Goal: Check status: Check status

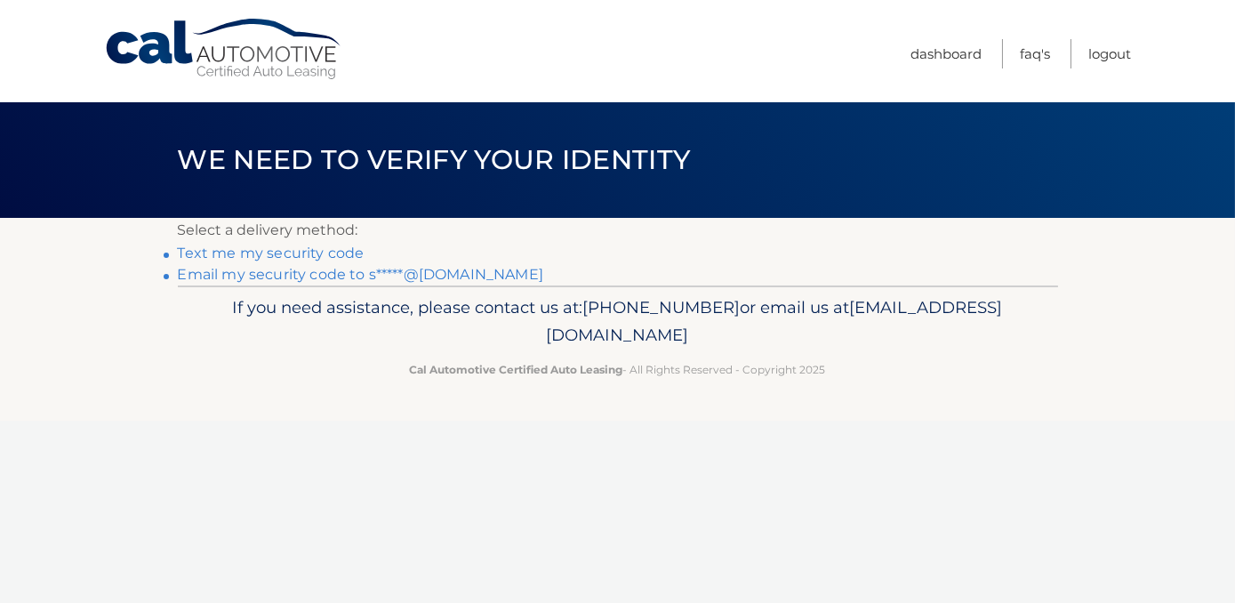
click at [301, 277] on link "Email my security code to s*****@[DOMAIN_NAME]" at bounding box center [361, 274] width 366 height 17
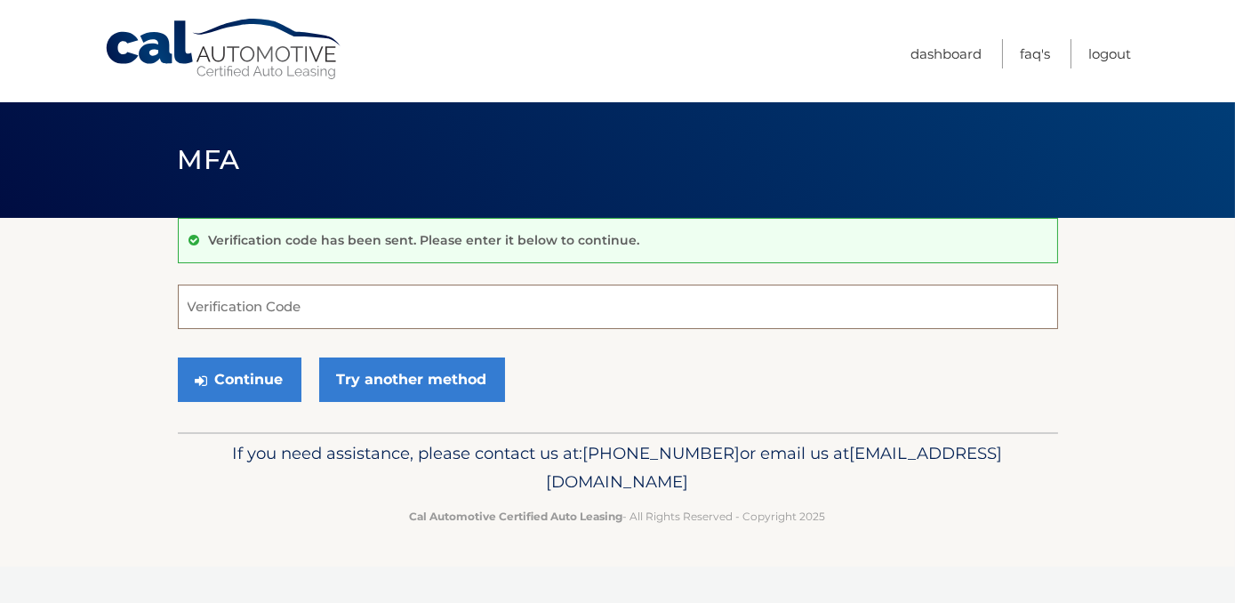
click at [242, 302] on input "Verification Code" at bounding box center [618, 307] width 880 height 44
paste input "142629"
click at [221, 375] on button "Continue" at bounding box center [240, 380] width 124 height 44
click at [225, 390] on button "Continue" at bounding box center [240, 380] width 124 height 44
type input "142629"
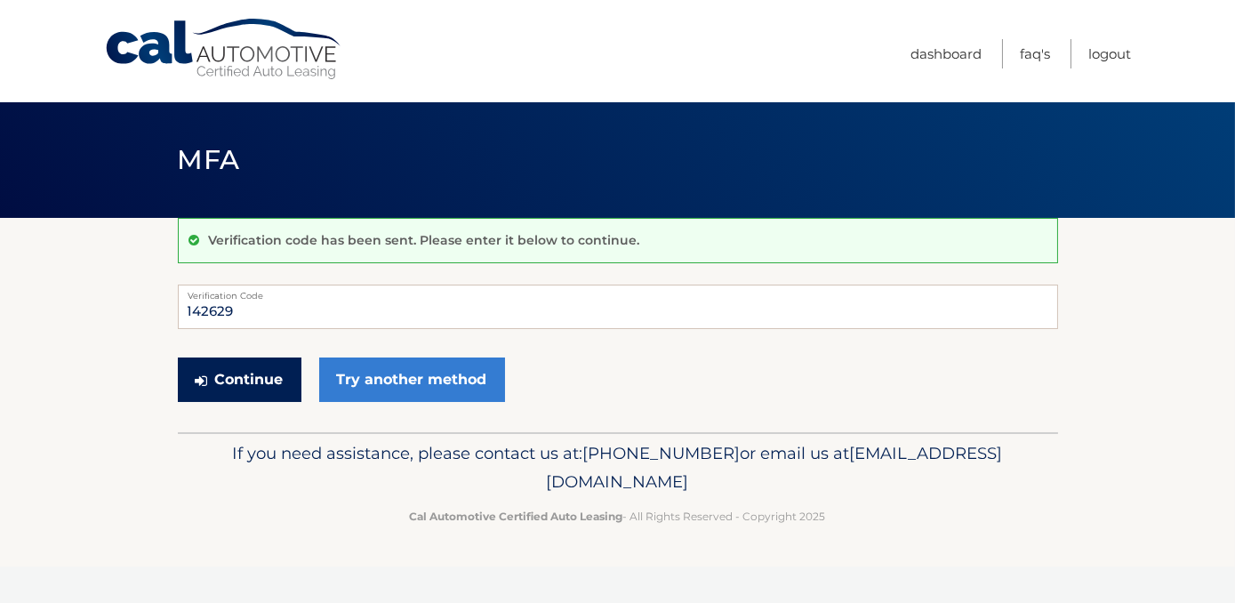
click at [225, 390] on button "Continue" at bounding box center [240, 380] width 124 height 44
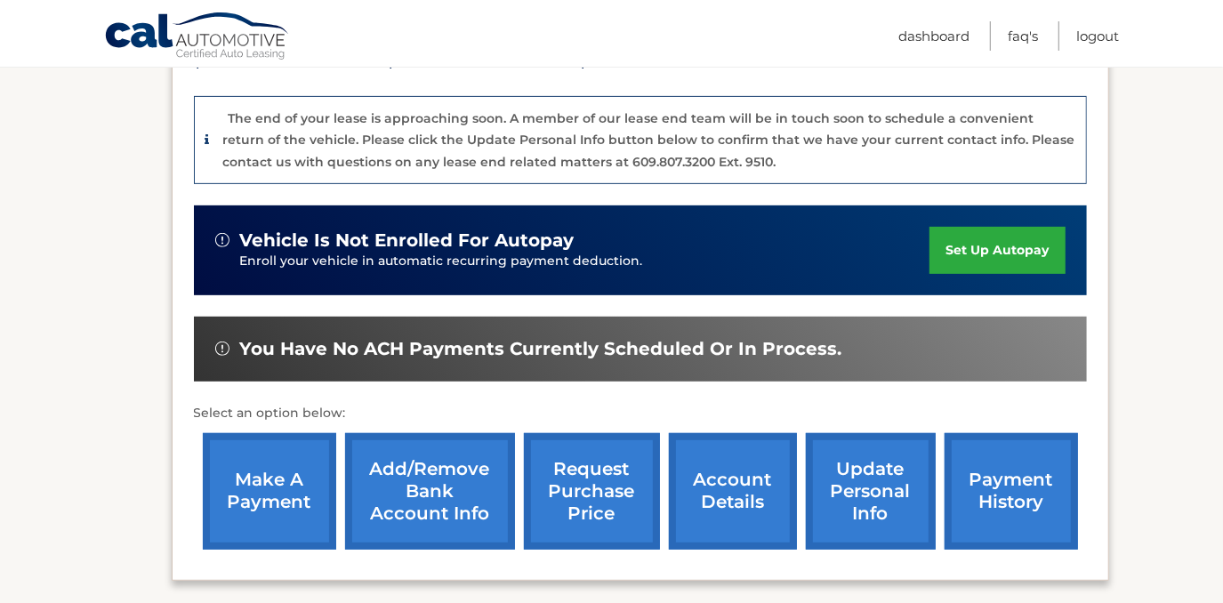
scroll to position [420, 0]
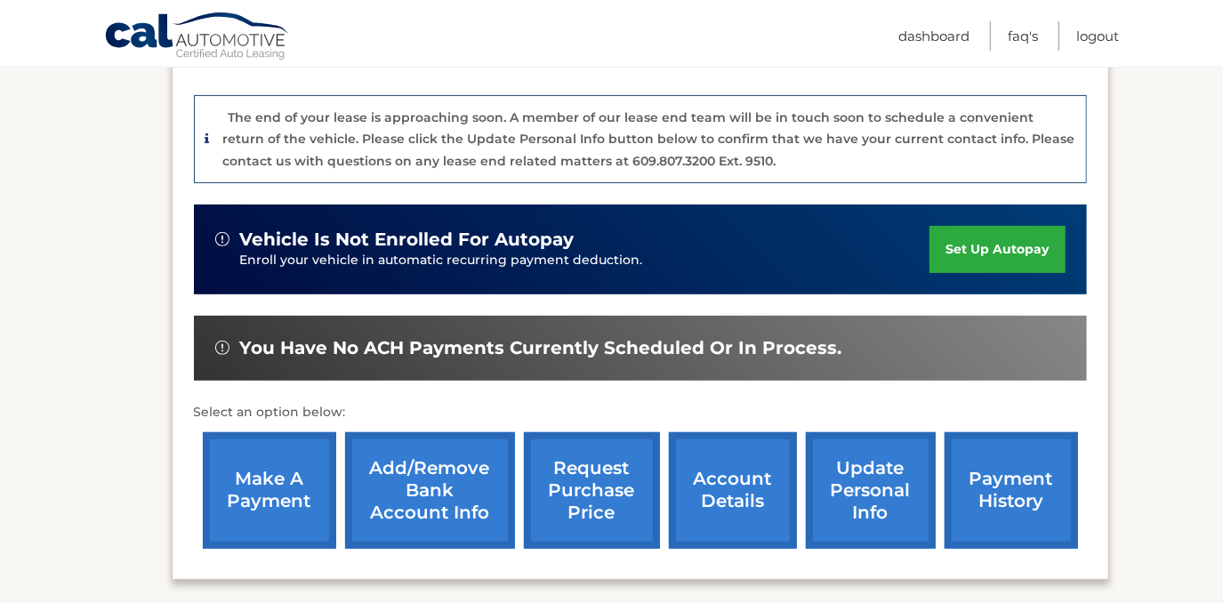
click at [1016, 498] on link "payment history" at bounding box center [1010, 490] width 133 height 117
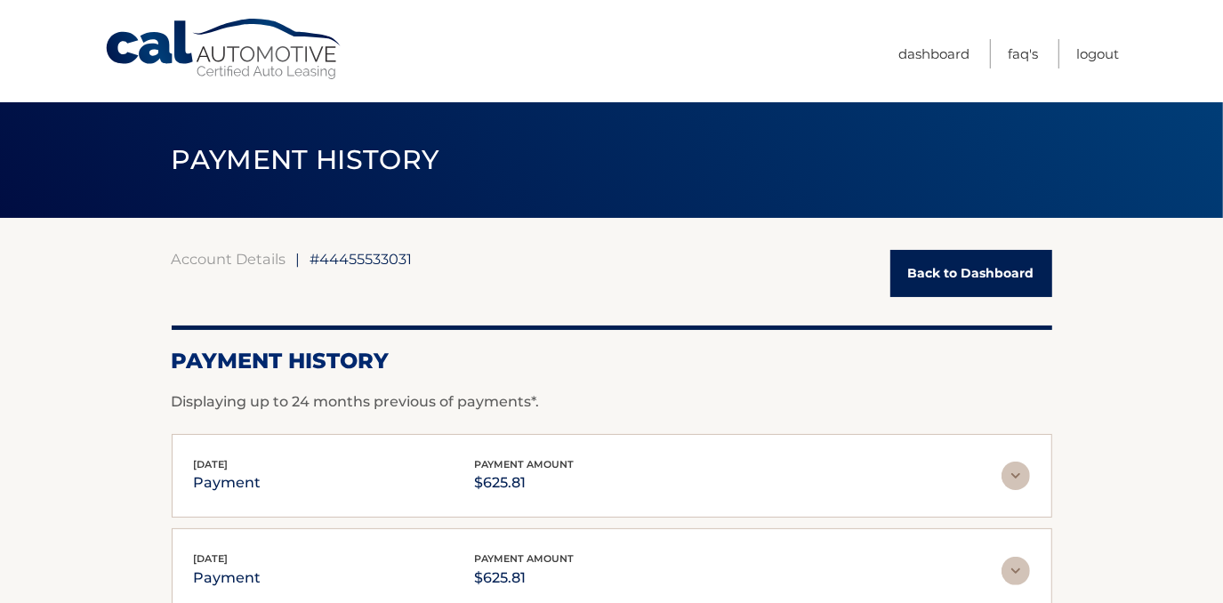
click at [939, 287] on link "Back to Dashboard" at bounding box center [971, 273] width 162 height 47
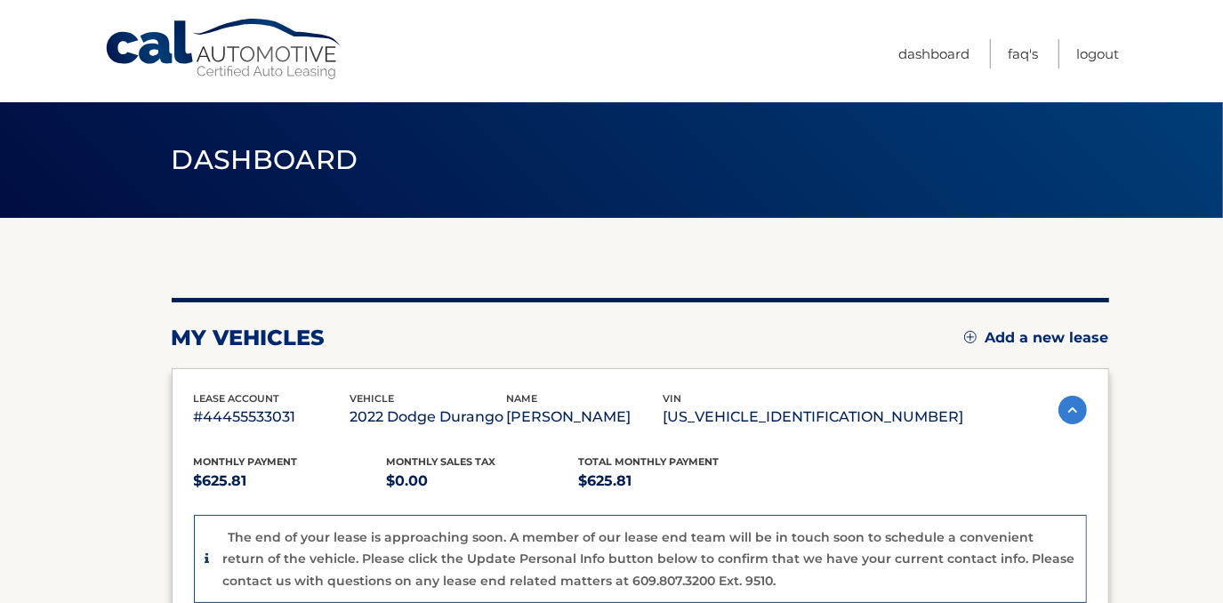
scroll to position [527, 0]
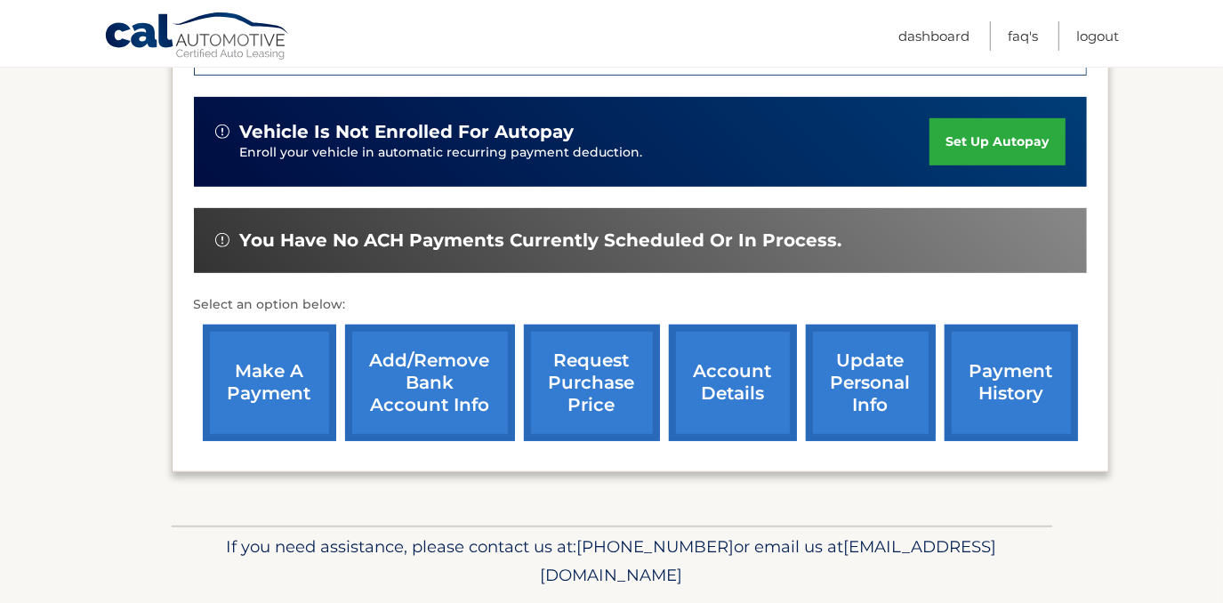
click at [734, 378] on link "account details" at bounding box center [733, 383] width 128 height 117
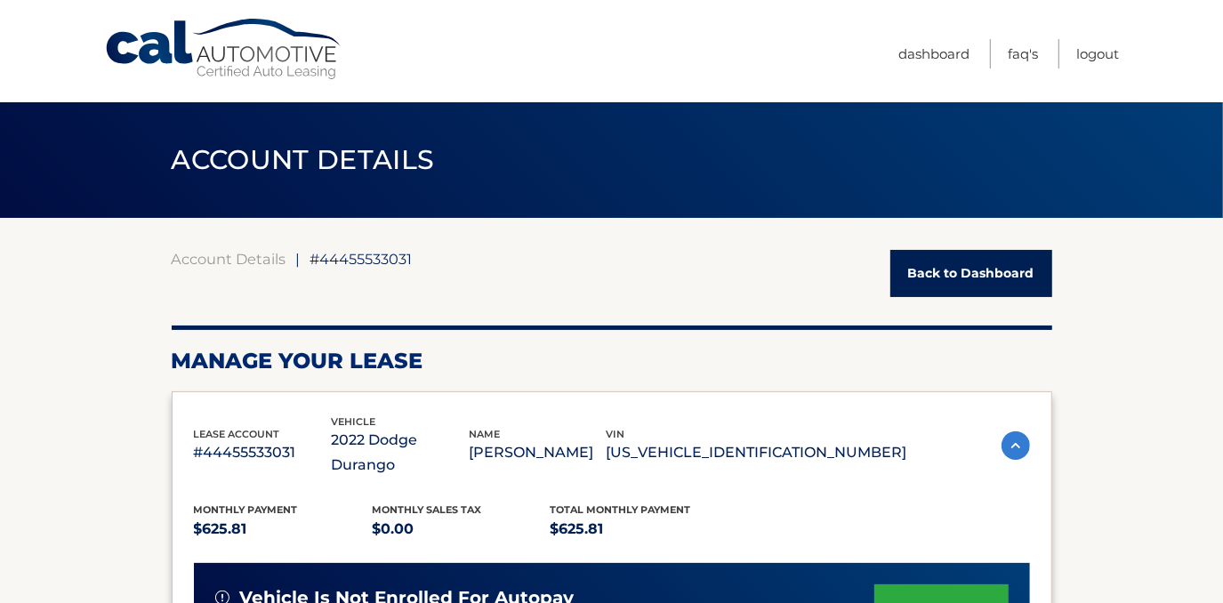
click at [974, 262] on link "Back to Dashboard" at bounding box center [971, 273] width 162 height 47
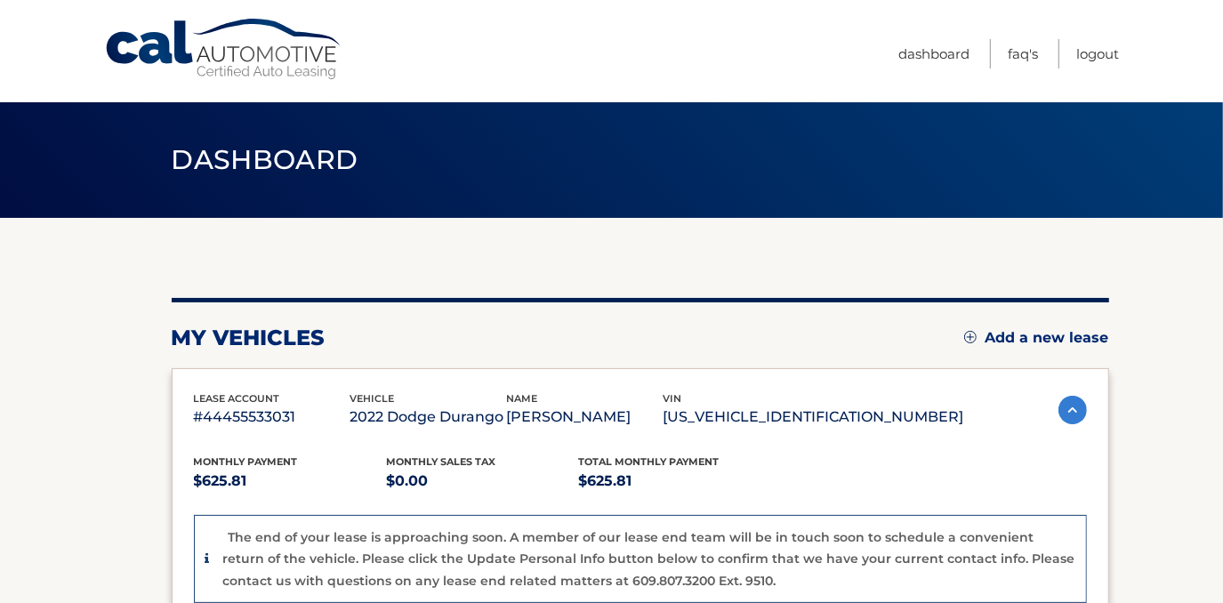
scroll to position [527, 0]
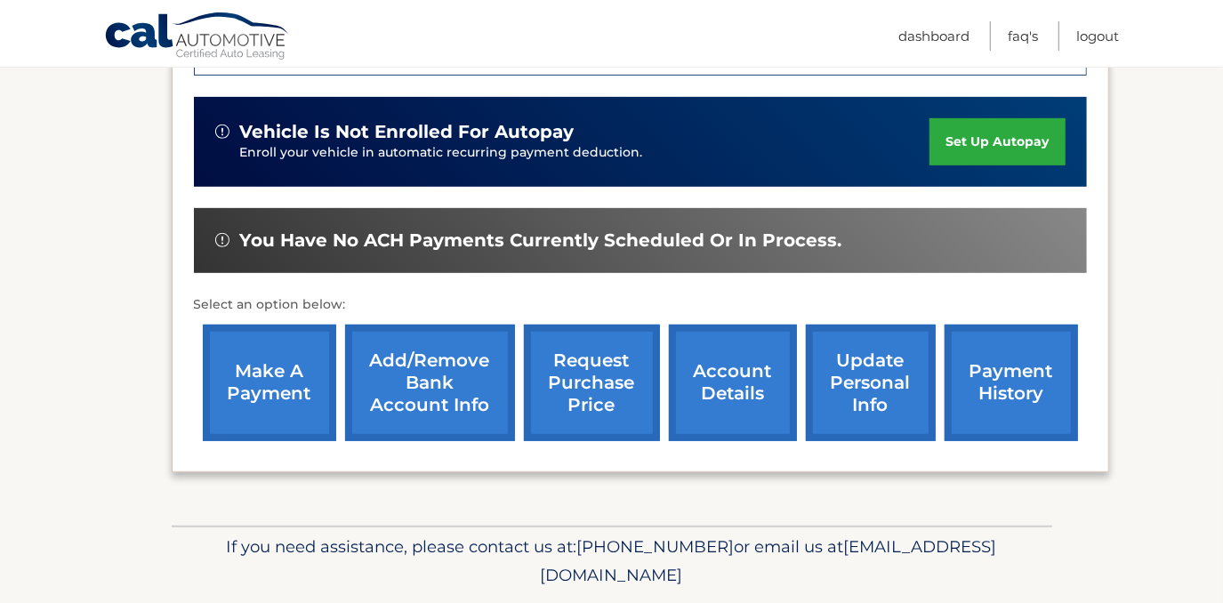
click at [616, 388] on link "request purchase price" at bounding box center [592, 383] width 136 height 117
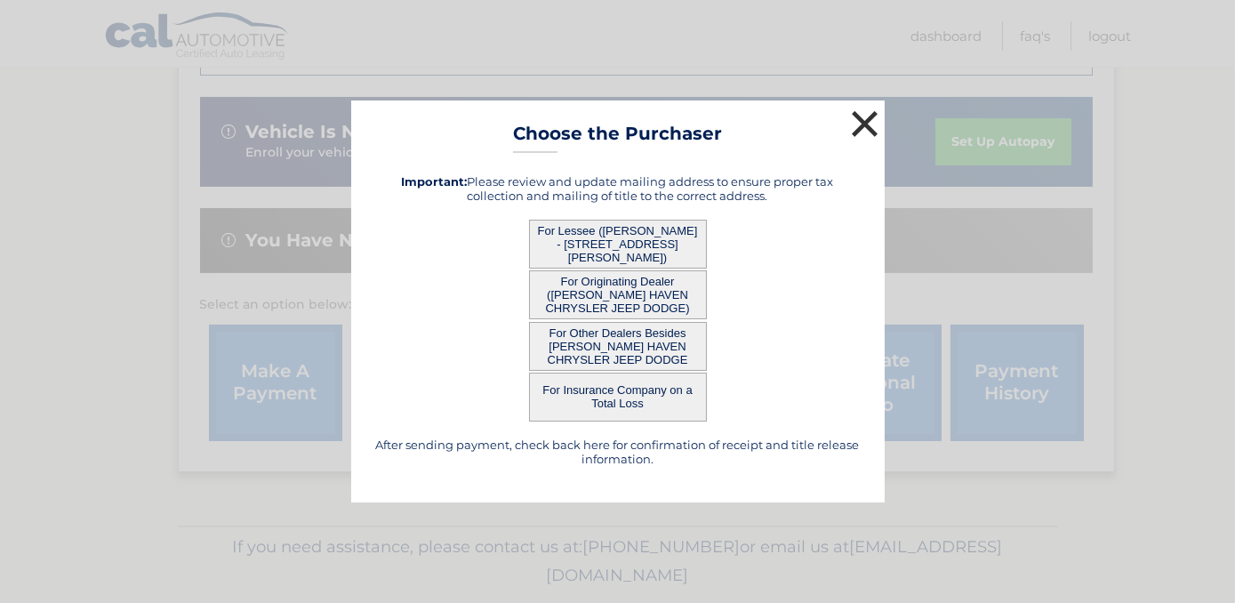
click at [856, 132] on button "×" at bounding box center [866, 124] width 36 height 36
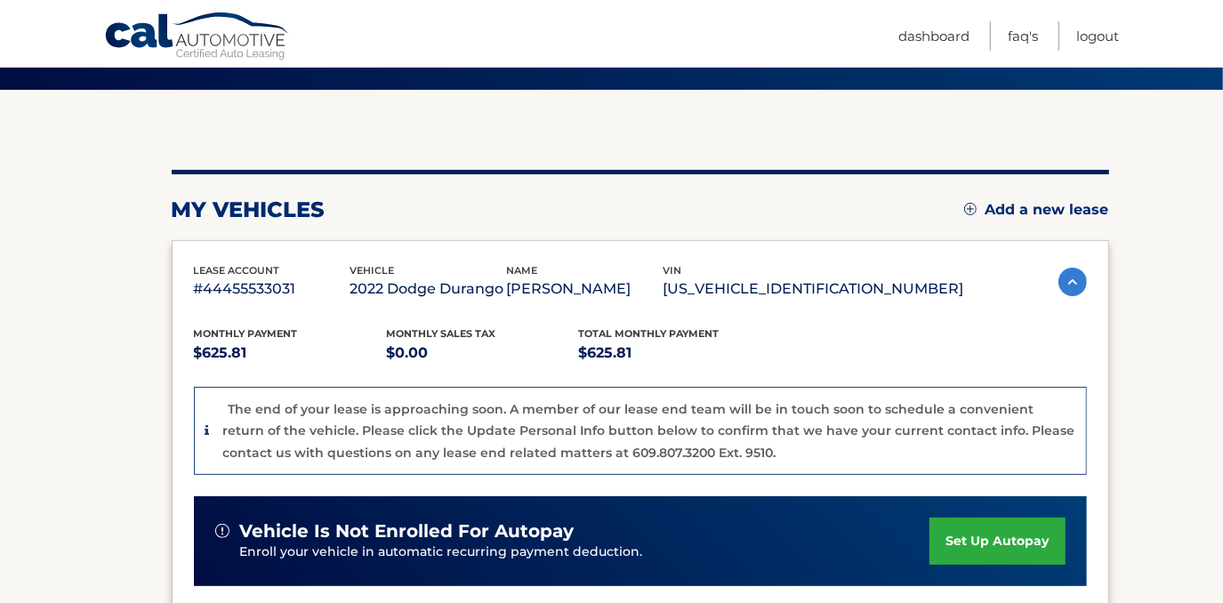
scroll to position [140, 0]
